Goal: Information Seeking & Learning: Check status

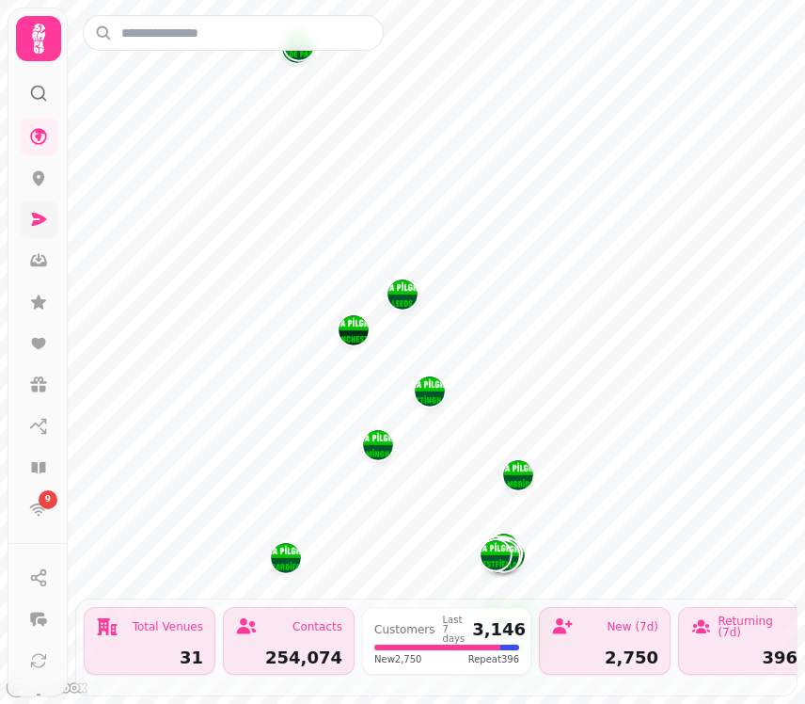
click at [34, 215] on icon at bounding box center [39, 219] width 15 height 13
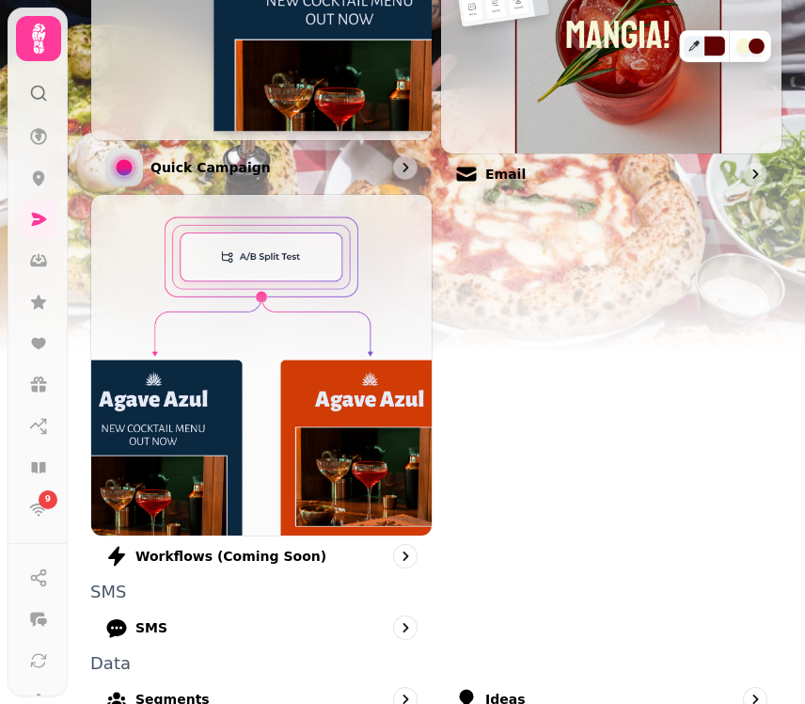
scroll to position [843, 0]
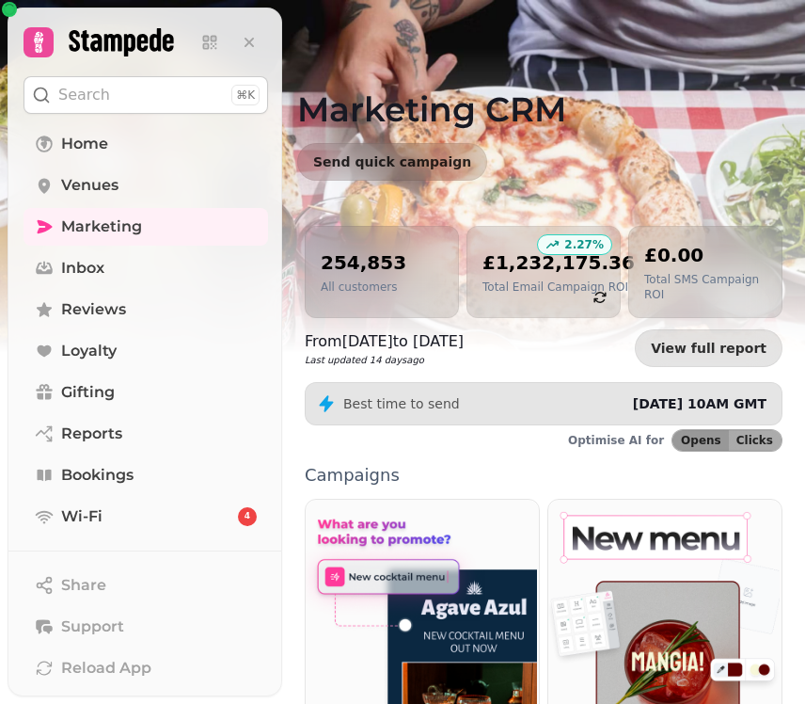
scroll to position [95, 0]
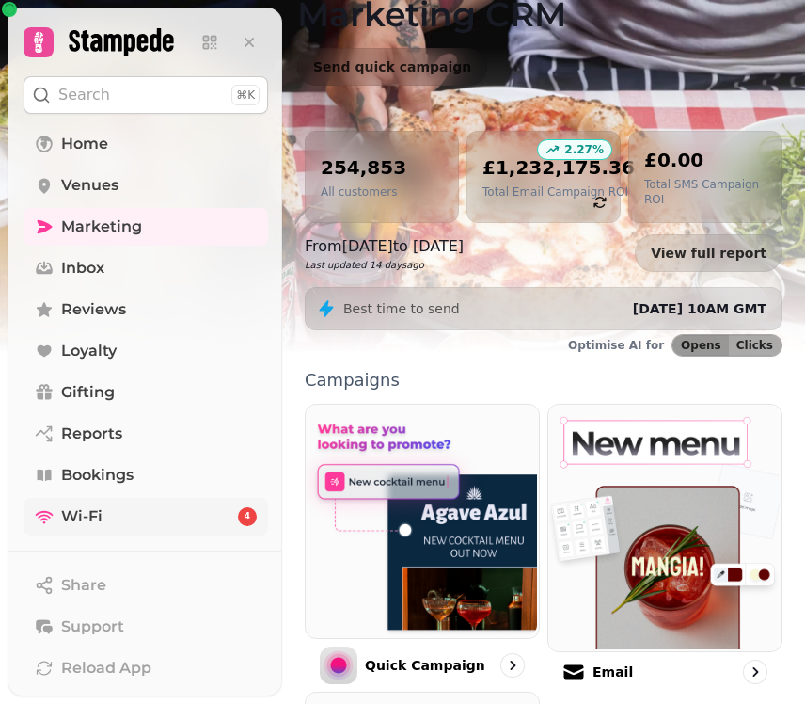
click at [94, 507] on span "Wi-Fi" at bounding box center [81, 516] width 41 height 23
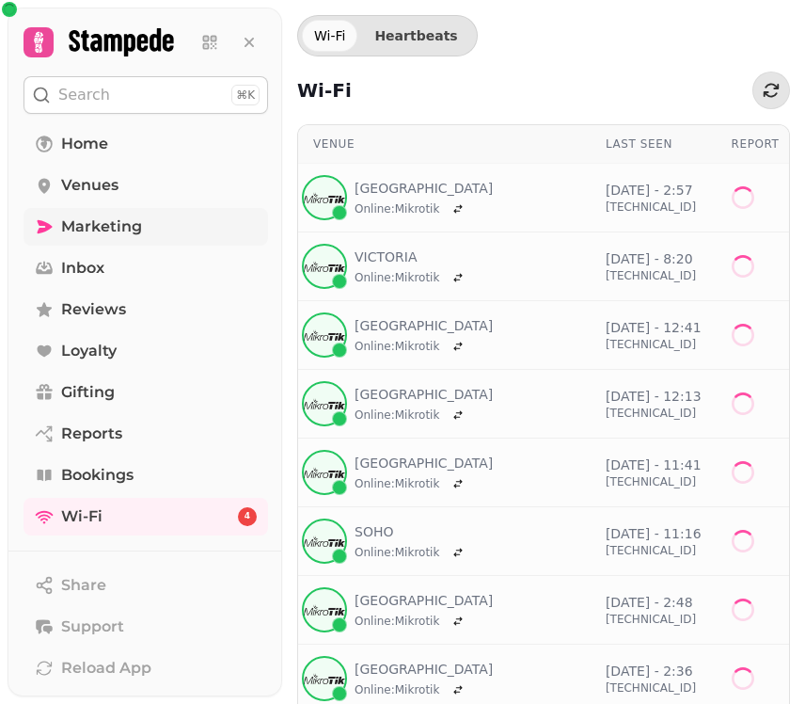
click at [119, 221] on span "Marketing" at bounding box center [101, 226] width 81 height 23
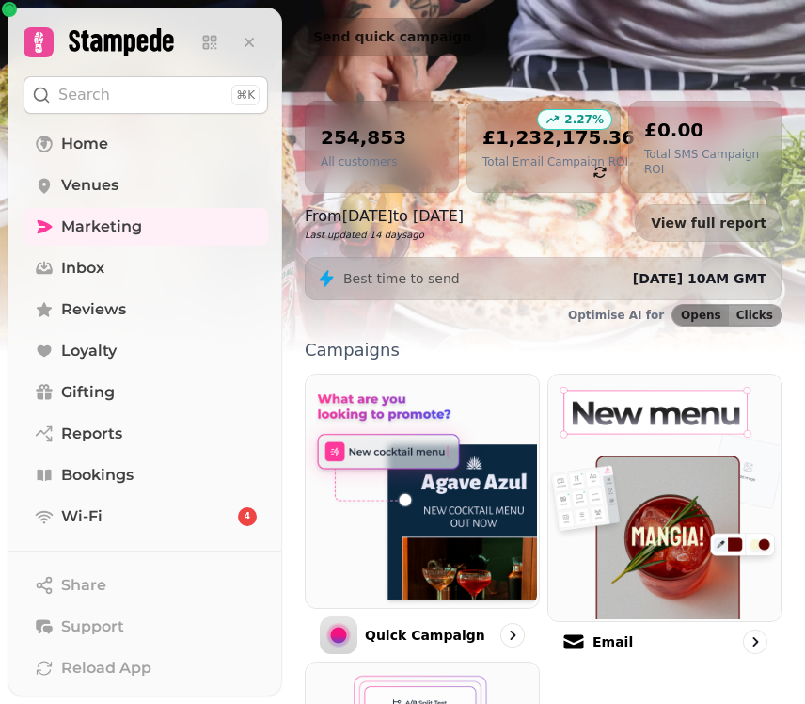
scroll to position [194, 0]
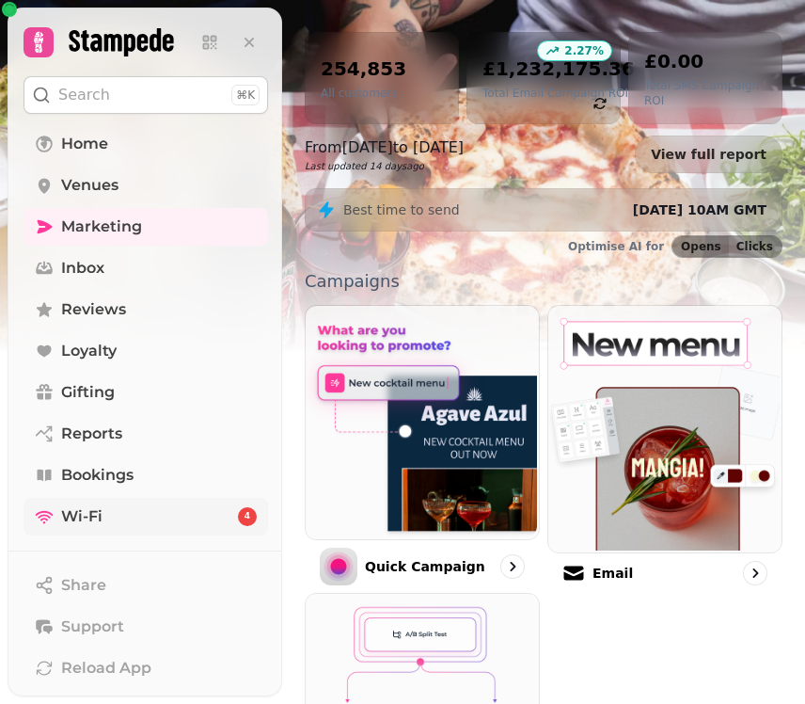
click at [82, 500] on link "Wi-Fi 4" at bounding box center [146, 517] width 245 height 38
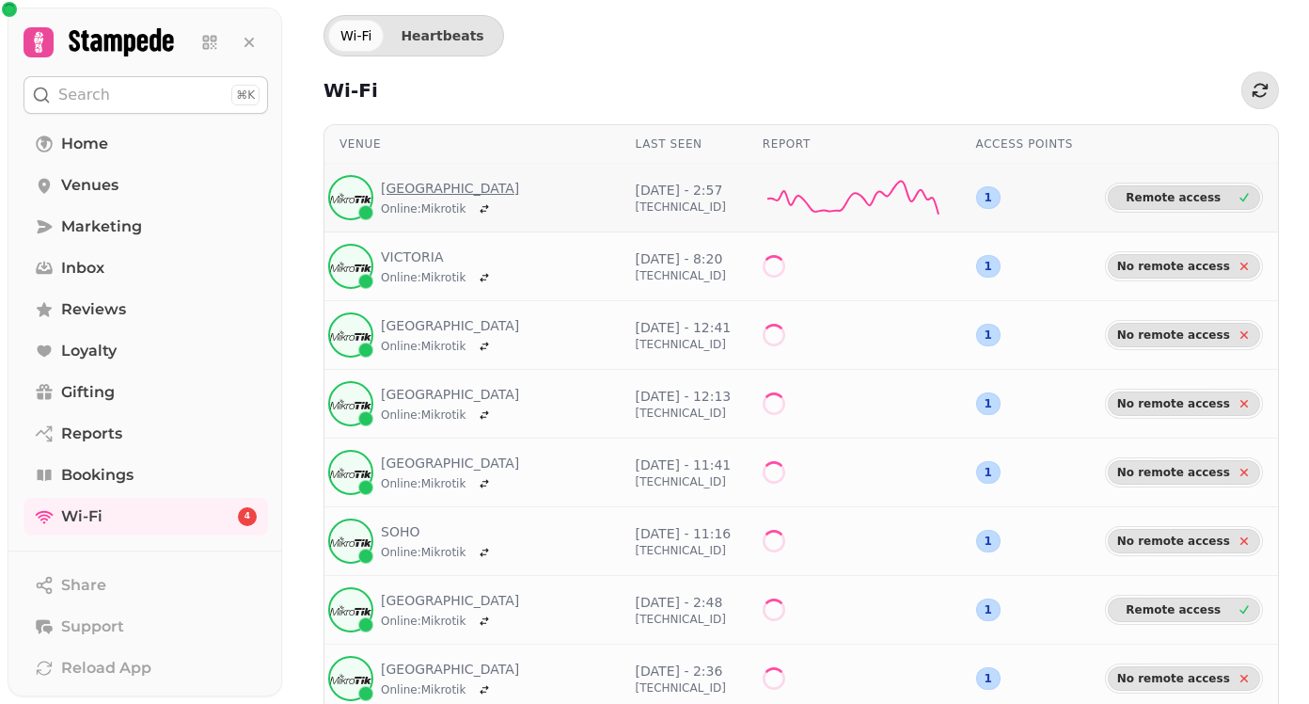
click at [404, 182] on link "Edinburgh" at bounding box center [450, 188] width 138 height 19
